Goal: Task Accomplishment & Management: Manage account settings

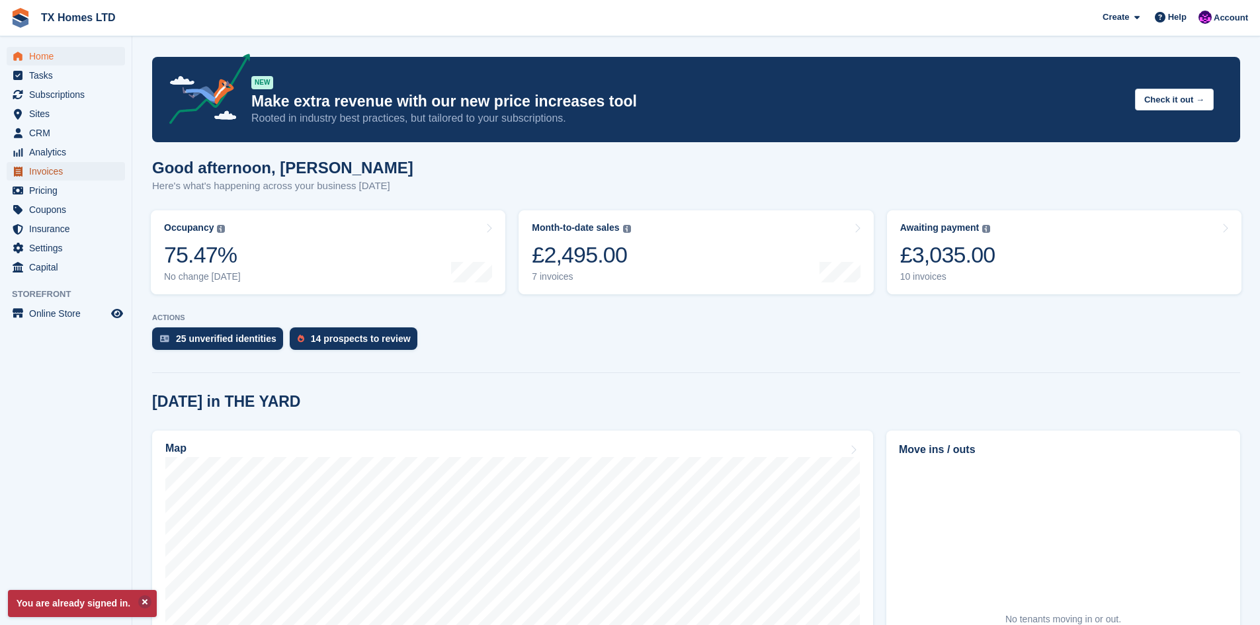
click at [34, 173] on span "Invoices" at bounding box center [68, 171] width 79 height 19
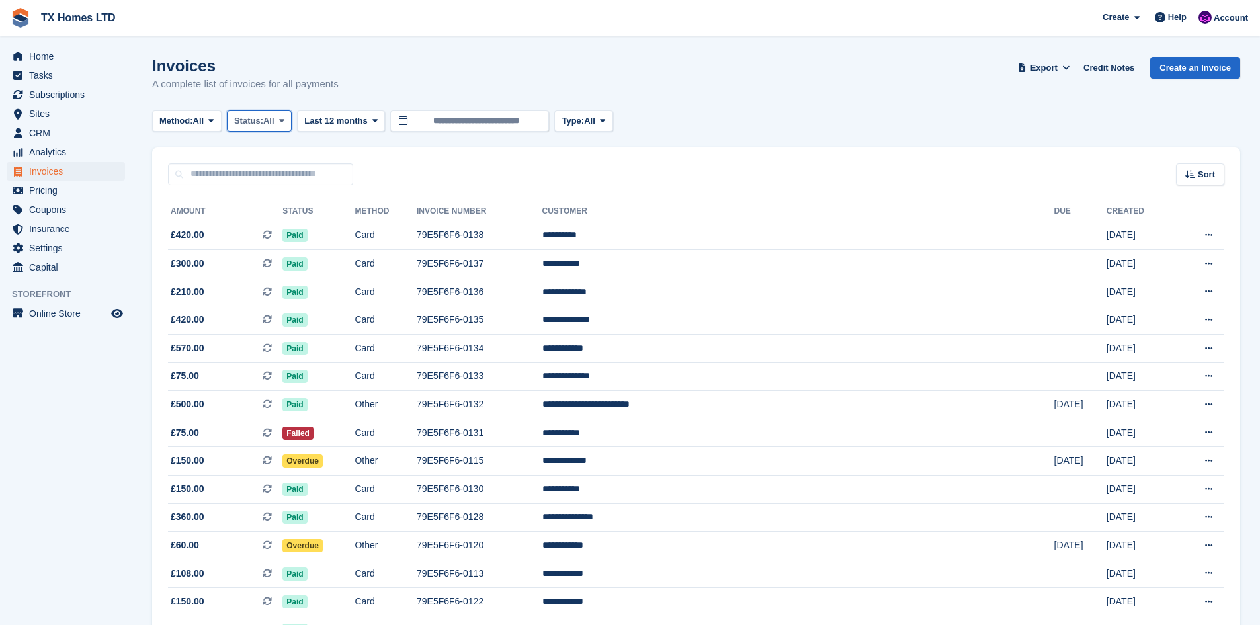
click at [271, 117] on span "All" at bounding box center [268, 120] width 11 height 13
click at [276, 223] on link "Open" at bounding box center [290, 224] width 115 height 24
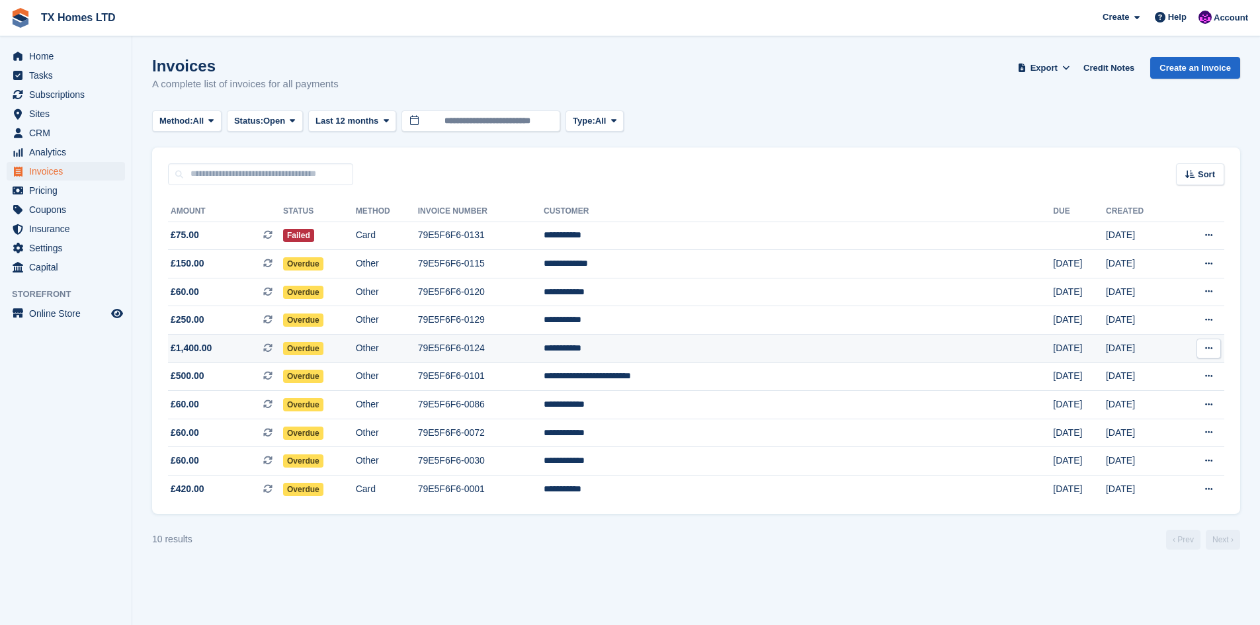
click at [544, 347] on td "79E5F6F6-0124" at bounding box center [481, 349] width 126 height 28
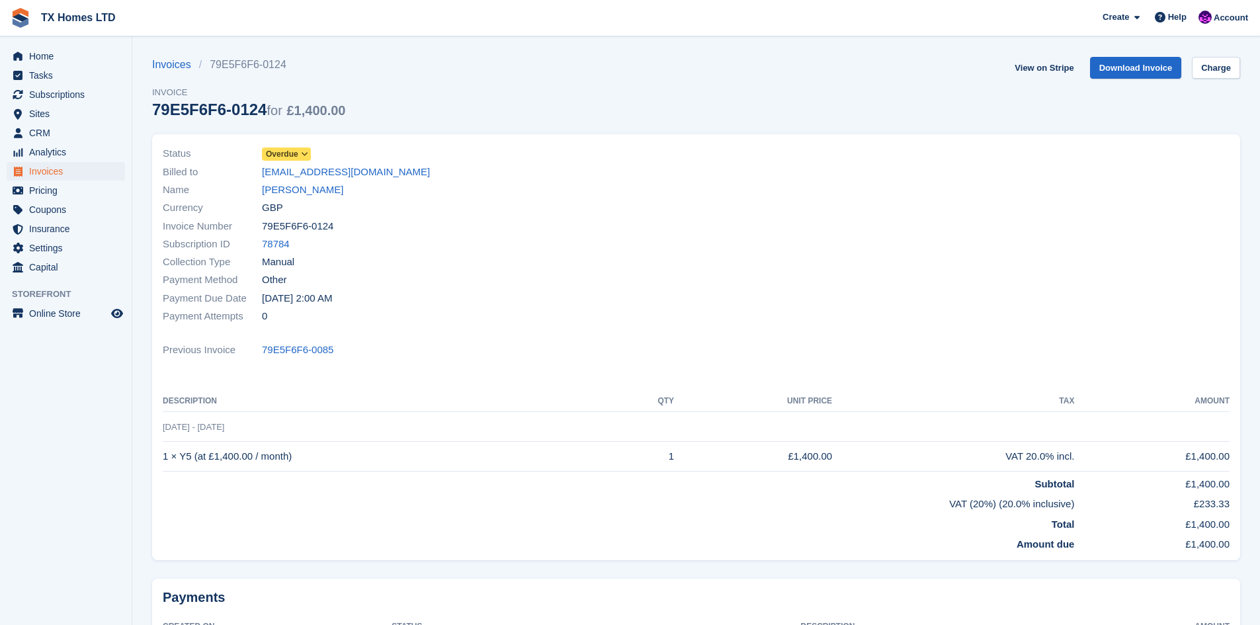
click at [298, 150] on span "Overdue" at bounding box center [286, 154] width 49 height 13
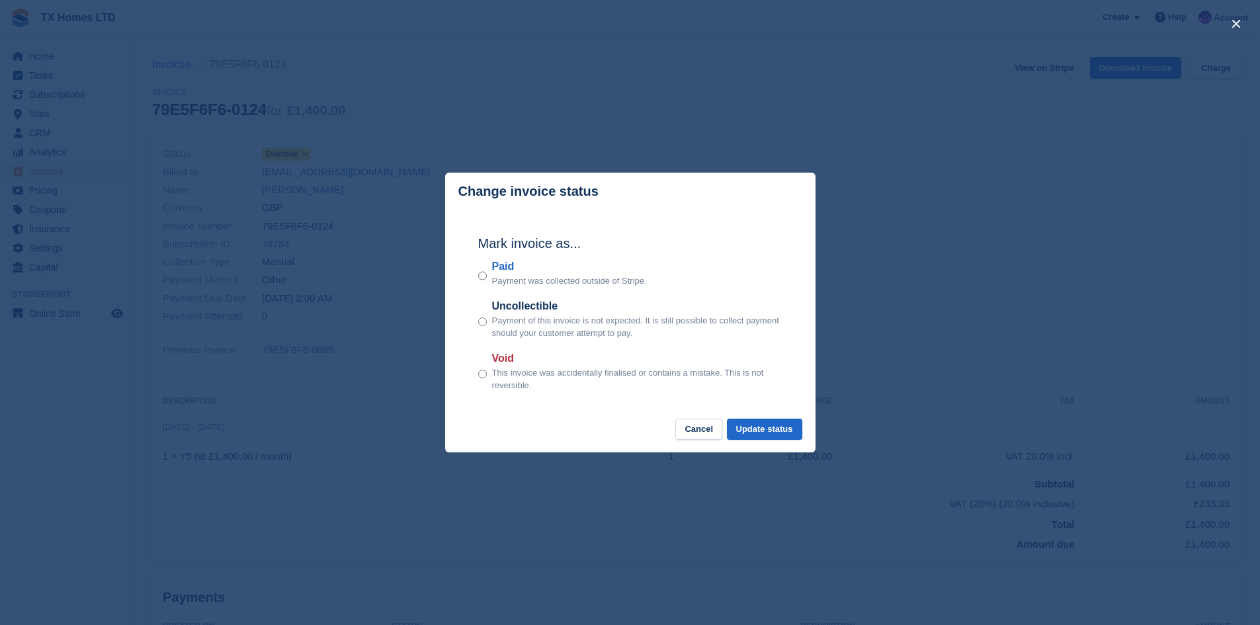
click at [488, 278] on div "Paid Payment was collected outside of Stripe." at bounding box center [630, 273] width 304 height 29
click at [757, 431] on button "Update status" at bounding box center [764, 430] width 75 height 22
